Goal: Task Accomplishment & Management: Use online tool/utility

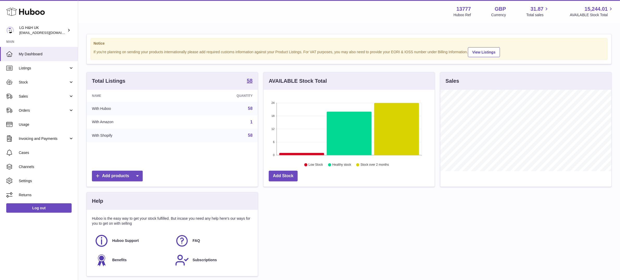
scroll to position [81, 171]
click at [37, 95] on span "Sales" at bounding box center [44, 96] width 50 height 5
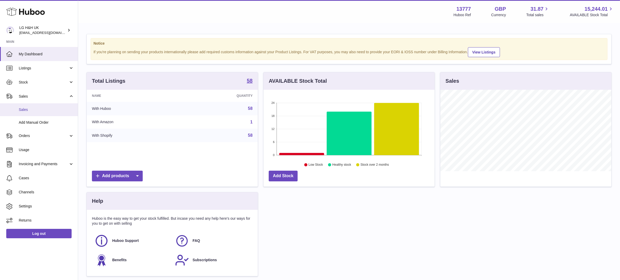
click at [28, 108] on span "Sales" at bounding box center [46, 109] width 55 height 5
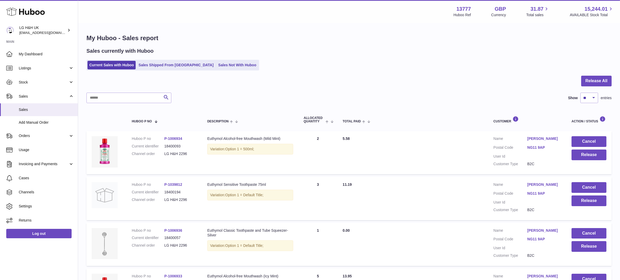
scroll to position [368, 0]
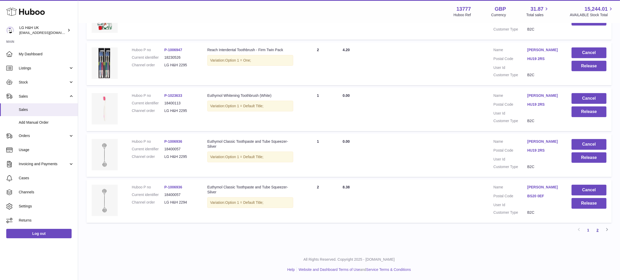
click at [599, 229] on link "2" at bounding box center [597, 229] width 9 height 9
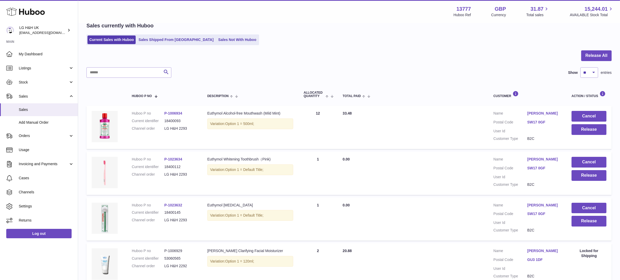
scroll to position [27, 0]
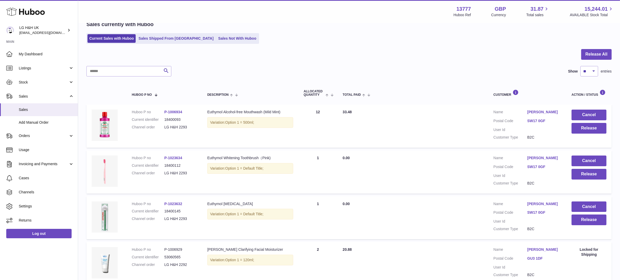
click at [408, 66] on div "Search Show ** ** ** *** entries" at bounding box center [350, 71] width 526 height 10
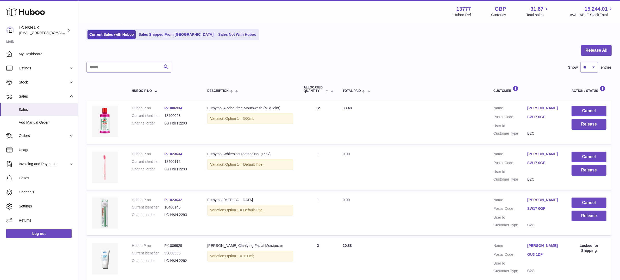
scroll to position [31, 0]
click at [578, 122] on button "Release" at bounding box center [589, 124] width 35 height 11
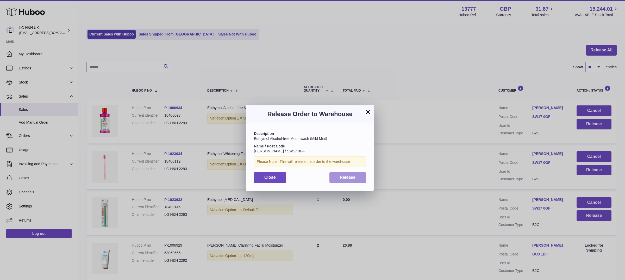
click at [351, 178] on span "Release" at bounding box center [348, 177] width 16 height 4
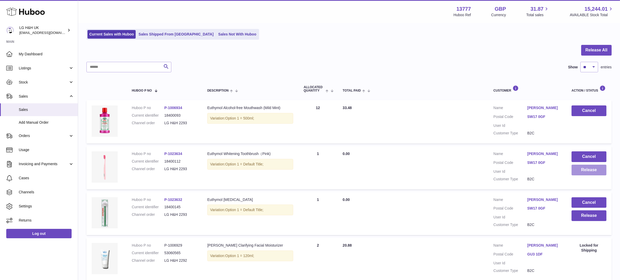
click at [587, 171] on button "Release" at bounding box center [589, 169] width 35 height 11
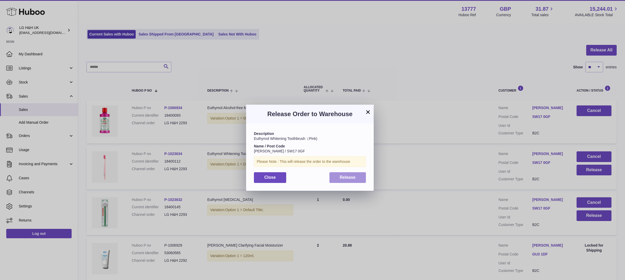
click at [349, 179] on span "Release" at bounding box center [348, 177] width 16 height 4
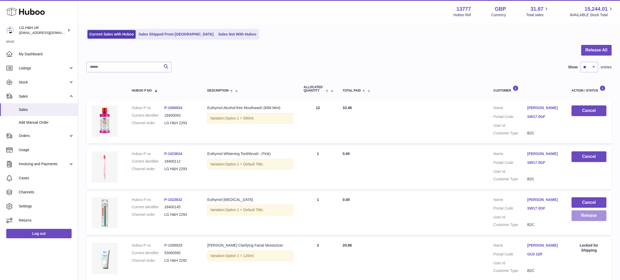
click at [590, 218] on button "Release" at bounding box center [589, 215] width 35 height 11
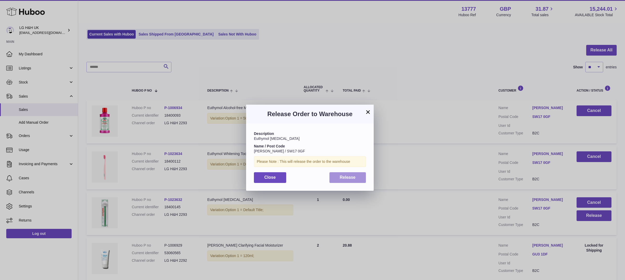
click at [347, 179] on span "Release" at bounding box center [348, 177] width 16 height 4
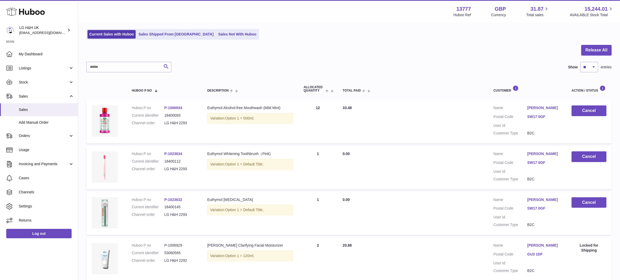
scroll to position [226, 0]
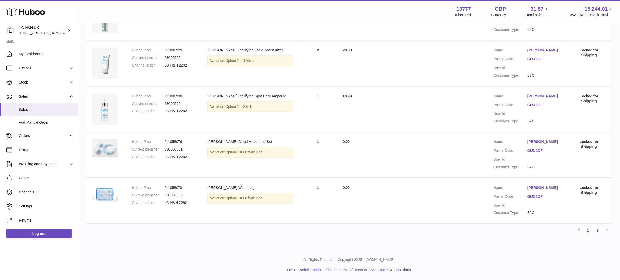
click at [586, 228] on link "1" at bounding box center [588, 229] width 9 height 9
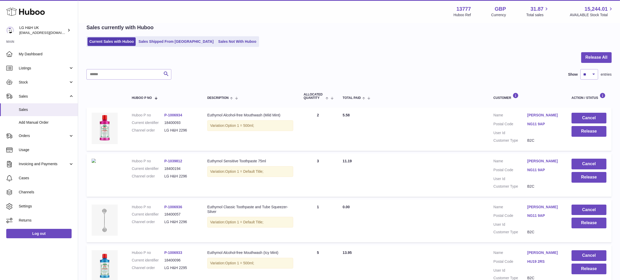
scroll to position [368, 0]
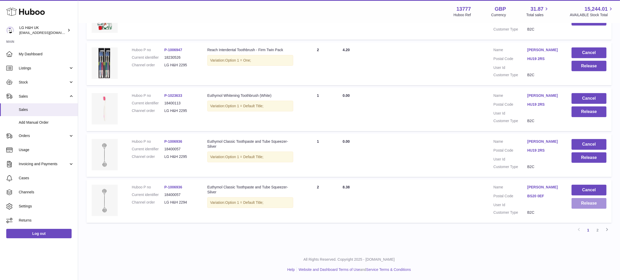
click at [590, 201] on button "Release" at bounding box center [589, 203] width 35 height 11
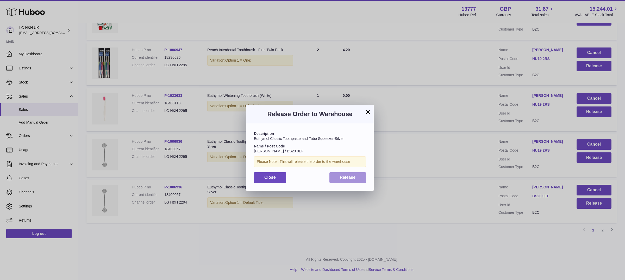
click at [348, 178] on span "Release" at bounding box center [348, 177] width 16 height 4
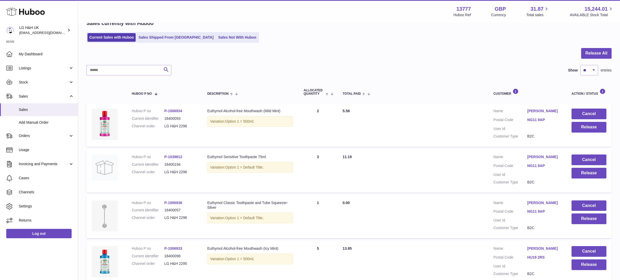
scroll to position [27, 0]
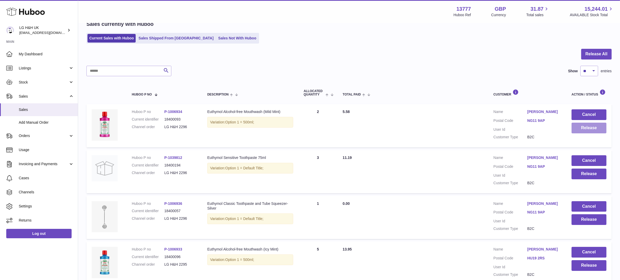
click at [583, 132] on button "Release" at bounding box center [589, 127] width 35 height 11
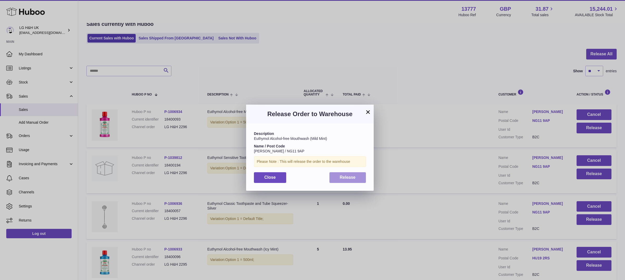
click at [346, 181] on button "Release" at bounding box center [348, 177] width 37 height 11
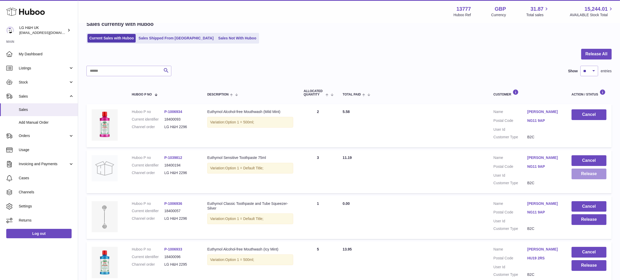
click at [584, 175] on button "Release" at bounding box center [589, 173] width 35 height 11
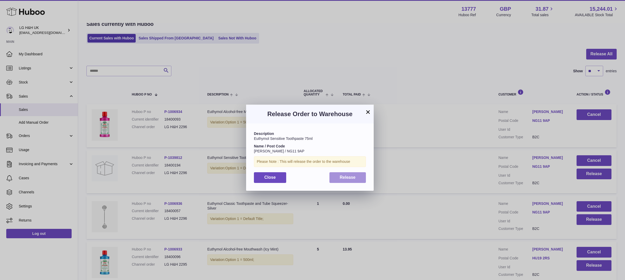
click at [349, 175] on span "Release" at bounding box center [348, 177] width 16 height 4
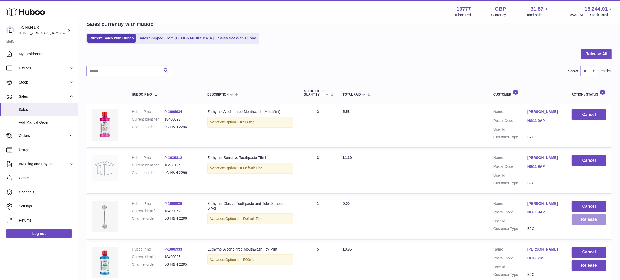
click at [587, 217] on button "Release" at bounding box center [589, 219] width 35 height 11
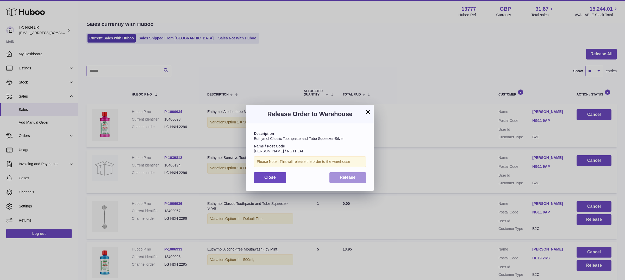
click at [357, 177] on button "Release" at bounding box center [348, 177] width 37 height 11
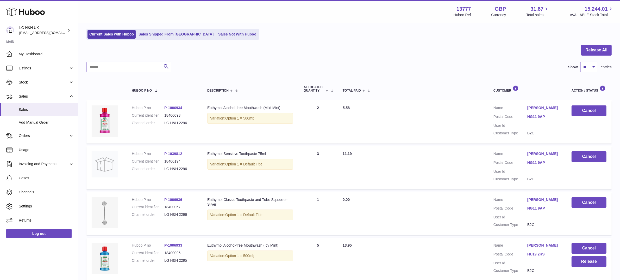
scroll to position [0, 0]
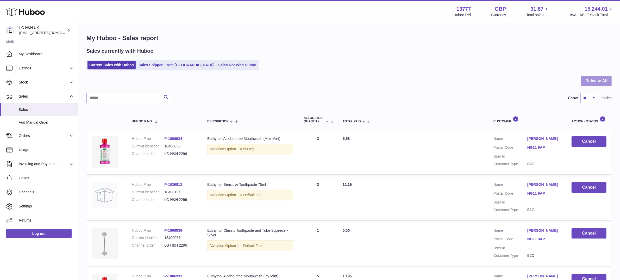
click at [600, 78] on button "Release All" at bounding box center [597, 81] width 30 height 11
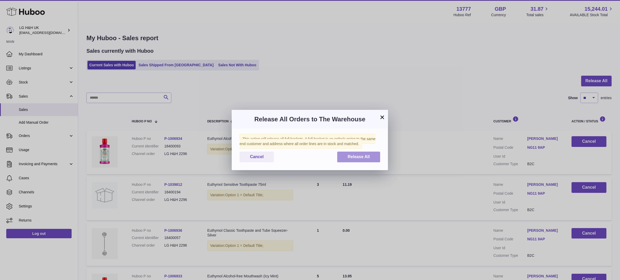
click at [367, 157] on span "Release All" at bounding box center [359, 156] width 22 height 4
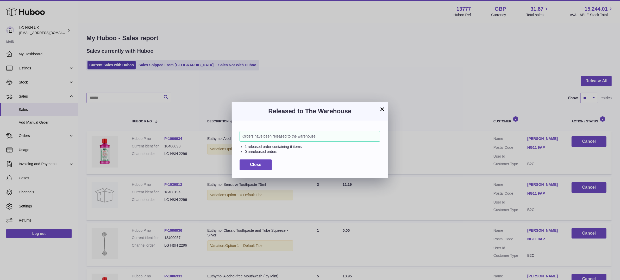
click at [380, 107] on button "×" at bounding box center [382, 109] width 6 height 6
